Goal: Manage account settings

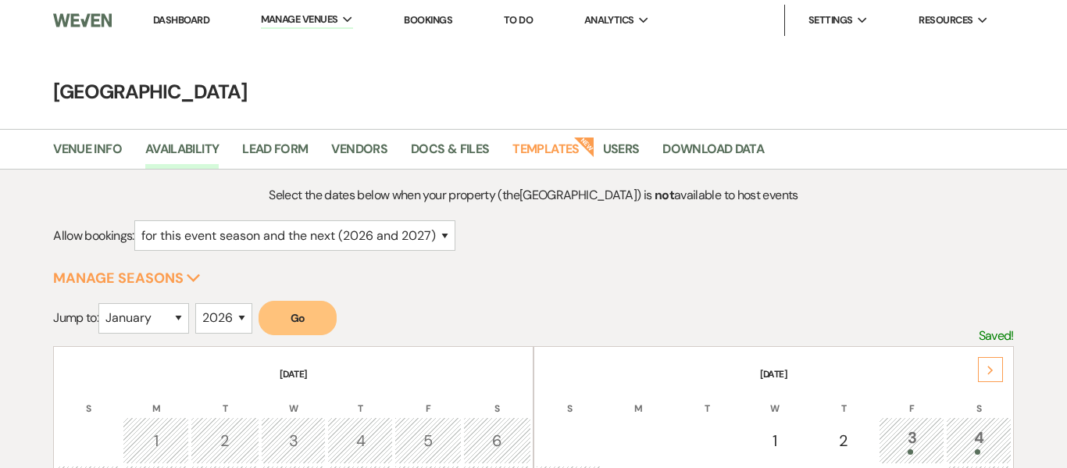
select select "2"
select select "2026"
click at [177, 27] on li "Dashboard" at bounding box center [181, 20] width 72 height 31
click at [180, 22] on link "Dashboard" at bounding box center [181, 19] width 56 height 13
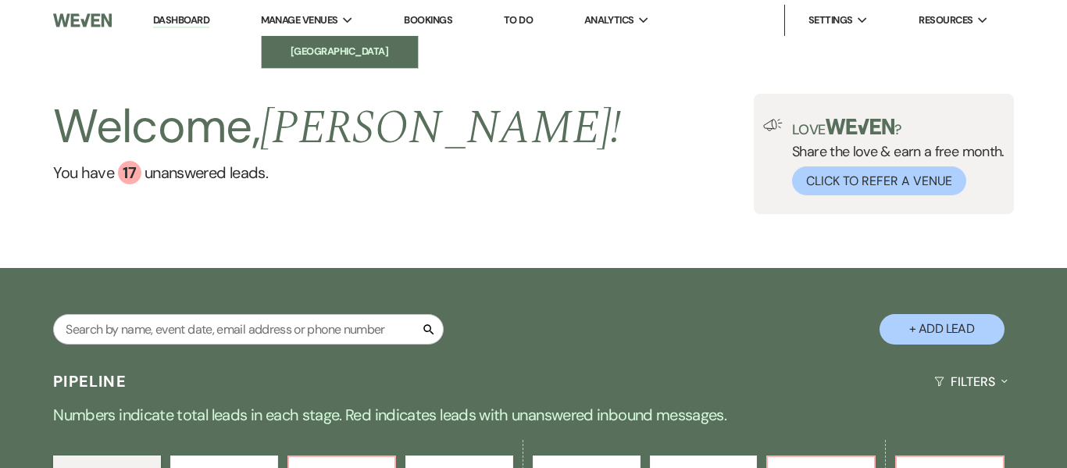
click at [314, 23] on span "Manage Venues" at bounding box center [299, 21] width 77 height 16
click at [352, 54] on li "[GEOGRAPHIC_DATA]" at bounding box center [340, 52] width 141 height 16
